Goal: Transaction & Acquisition: Purchase product/service

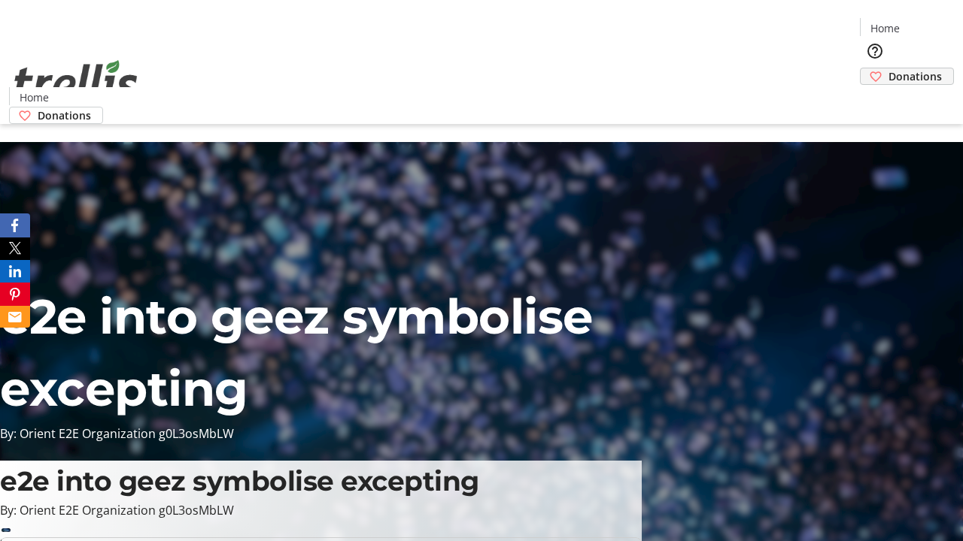
click at [888, 68] on span "Donations" at bounding box center [914, 76] width 53 height 16
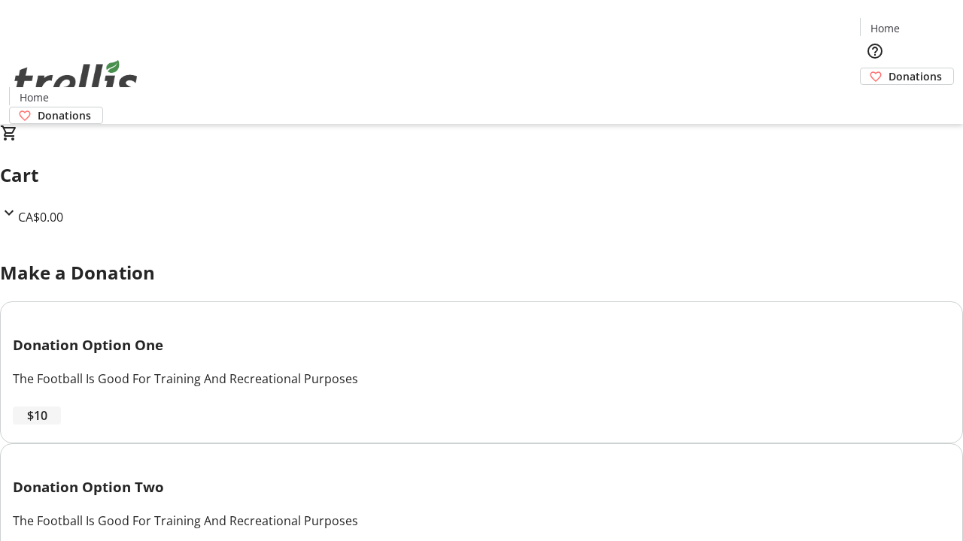
click at [47, 425] on span "$10" at bounding box center [37, 416] width 20 height 18
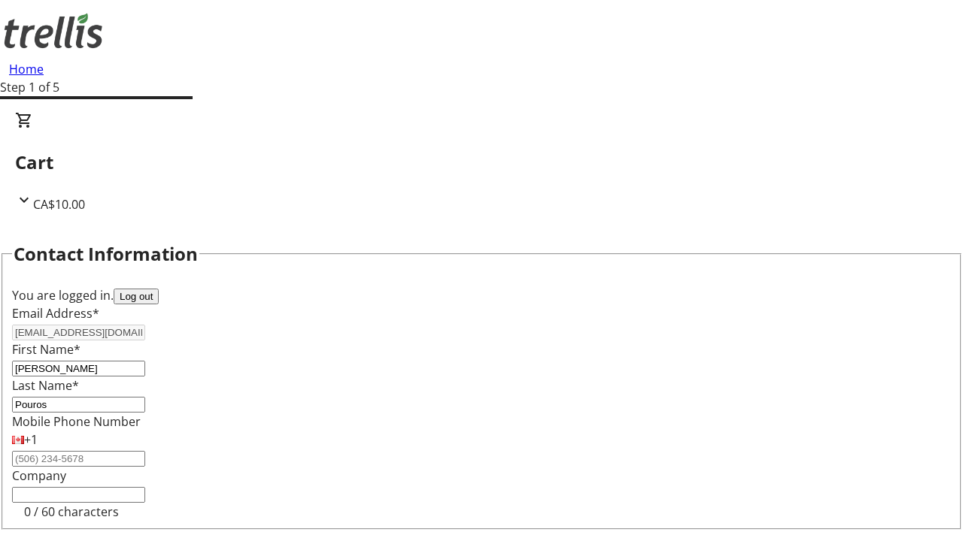
select select "CA"
type input "[STREET_ADDRESS][PERSON_NAME]"
type input "Kelowna"
select select "BC"
type input "Kelowna"
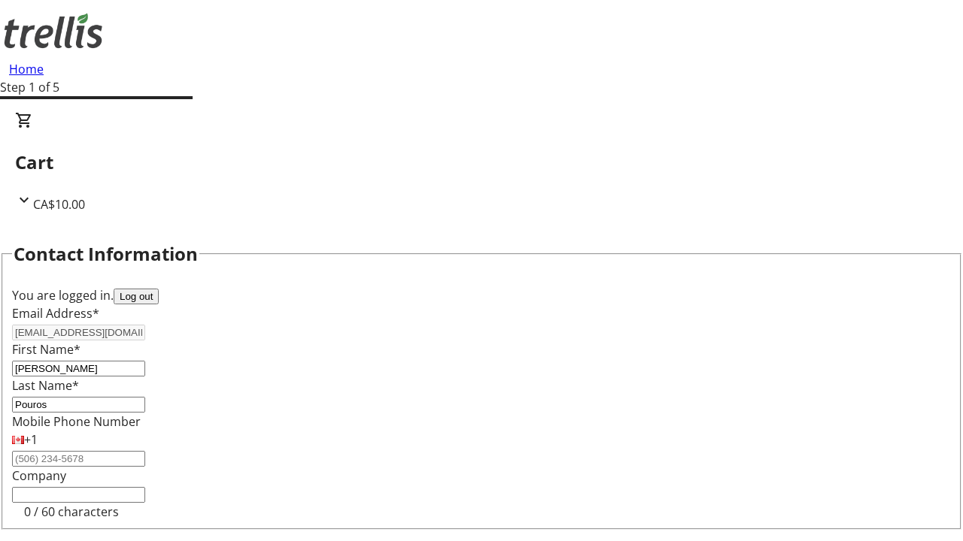
type input "V1Y 0C2"
